Goal: Navigation & Orientation: Find specific page/section

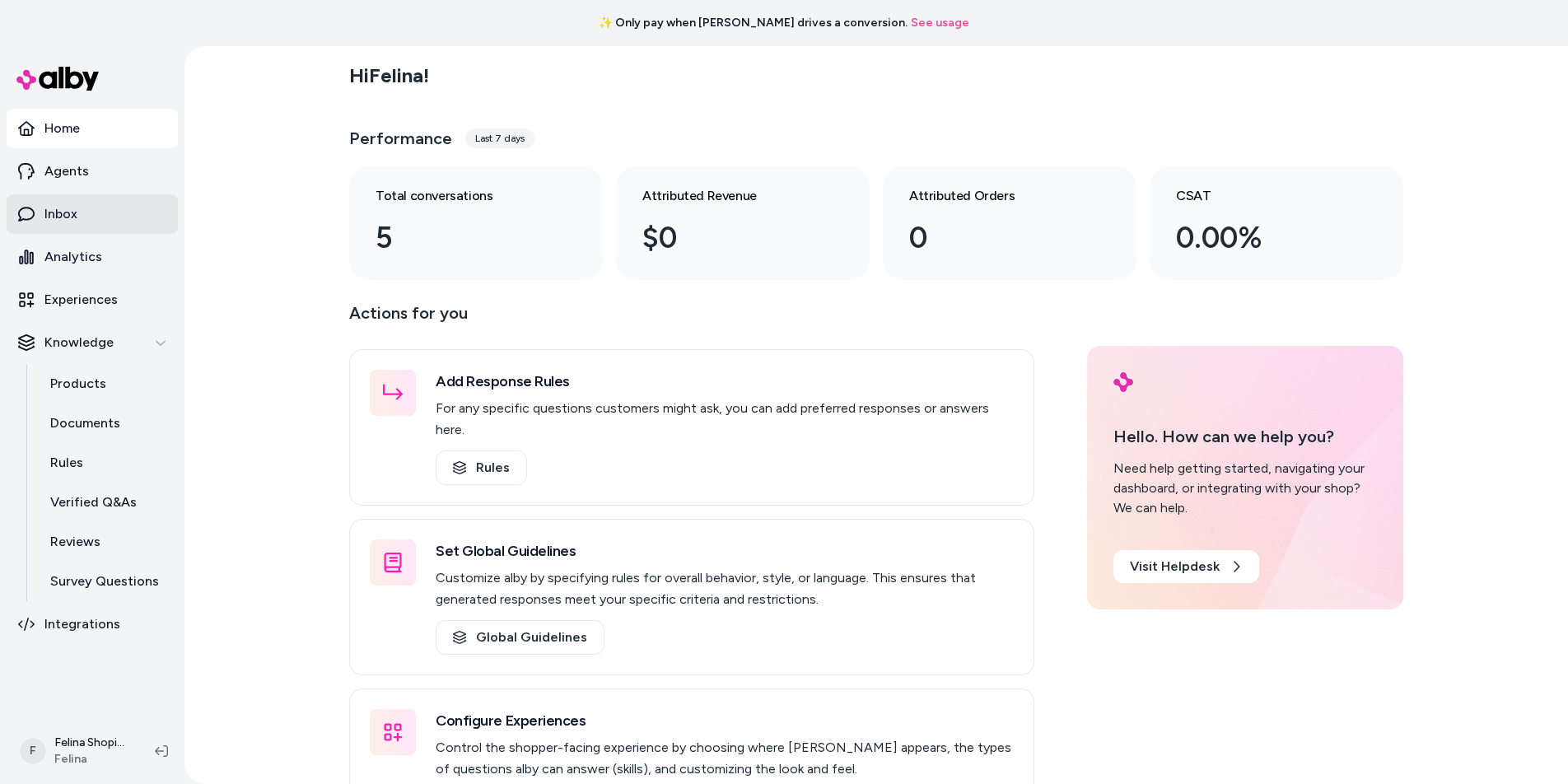
click at [135, 229] on link "Inbox" at bounding box center [92, 214] width 172 height 40
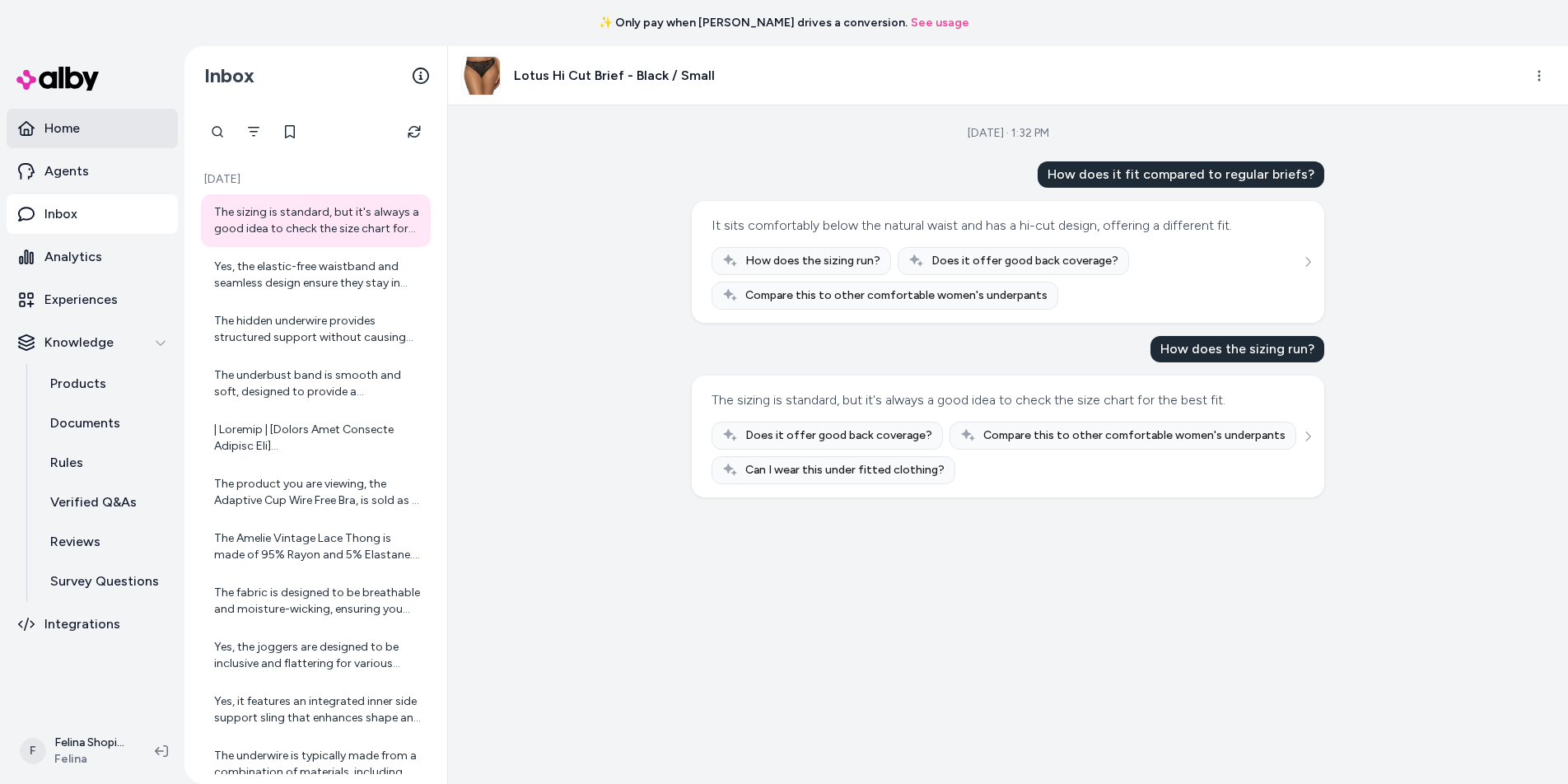
click at [99, 135] on link "Home" at bounding box center [92, 128] width 172 height 40
